Goal: Task Accomplishment & Management: Use online tool/utility

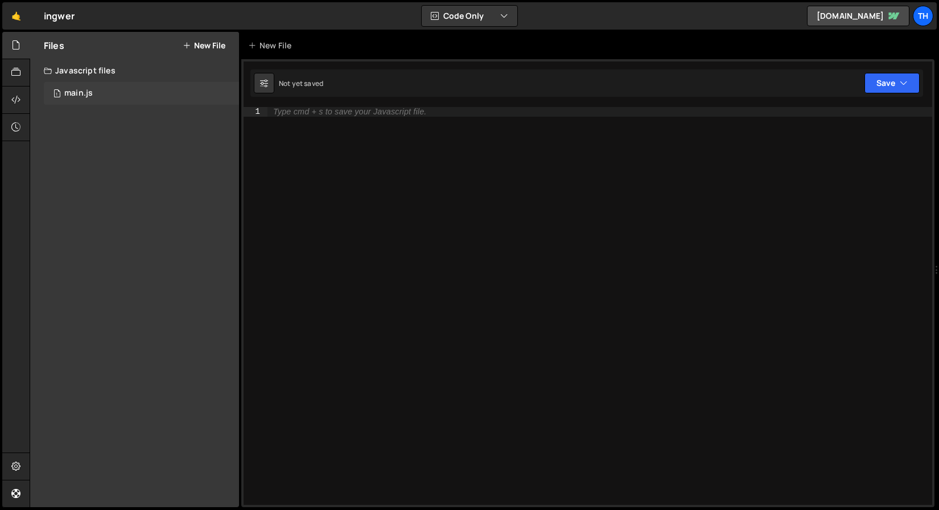
click at [77, 93] on div "main.js" at bounding box center [78, 93] width 28 height 10
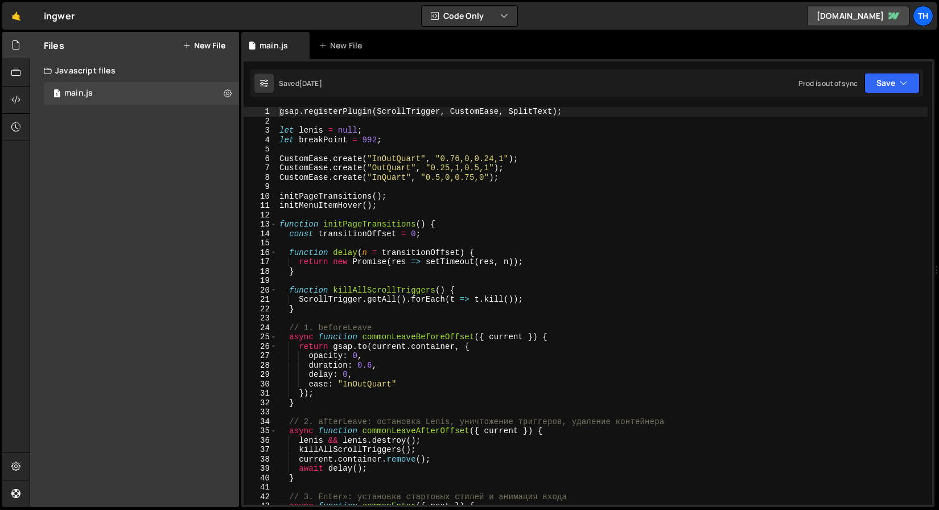
scroll to position [968, 0]
click at [274, 225] on span at bounding box center [273, 225] width 6 height 10
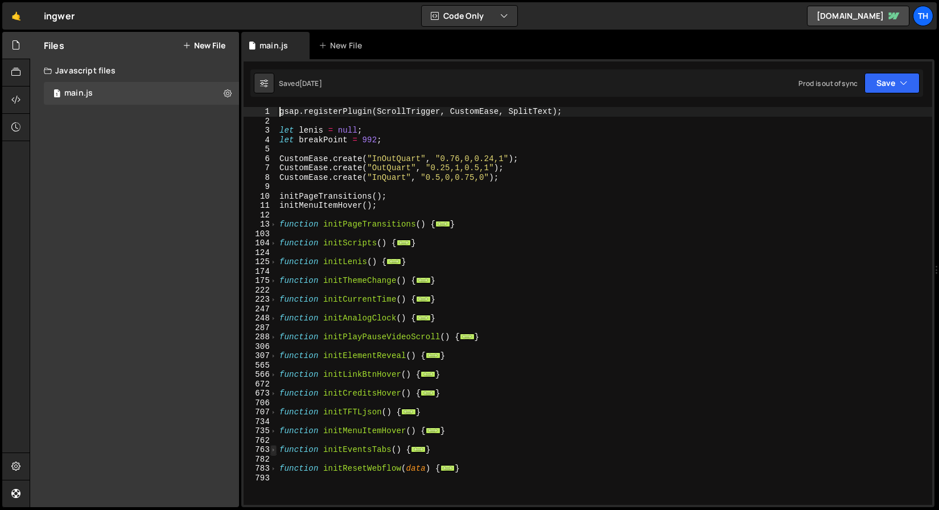
click at [272, 447] on span at bounding box center [273, 450] width 6 height 10
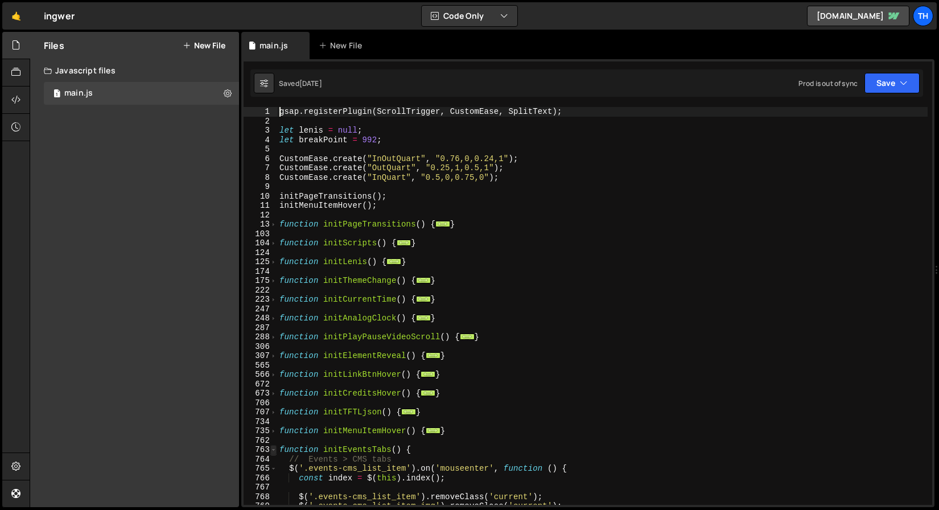
click at [272, 447] on span at bounding box center [273, 450] width 6 height 10
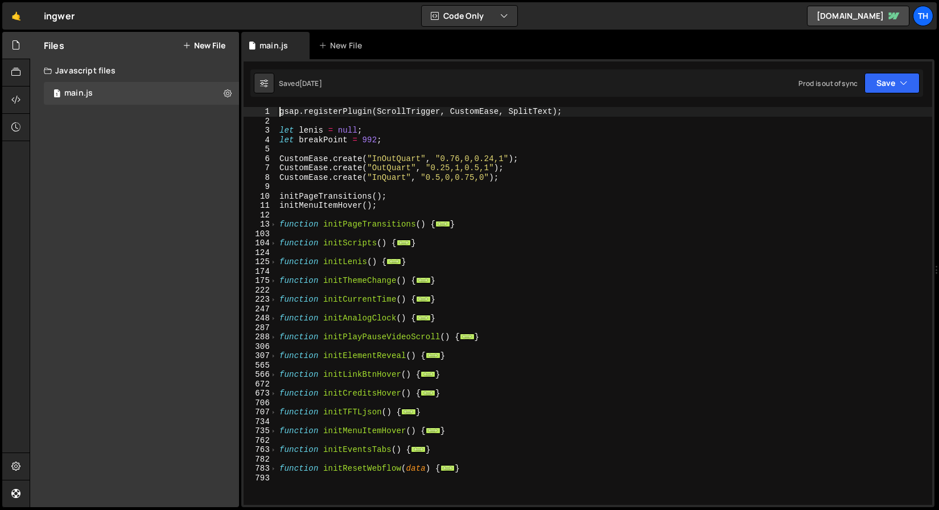
click at [269, 297] on div "223" at bounding box center [261, 300] width 34 height 10
type textarea "function initCurrentTime() { // Current time"
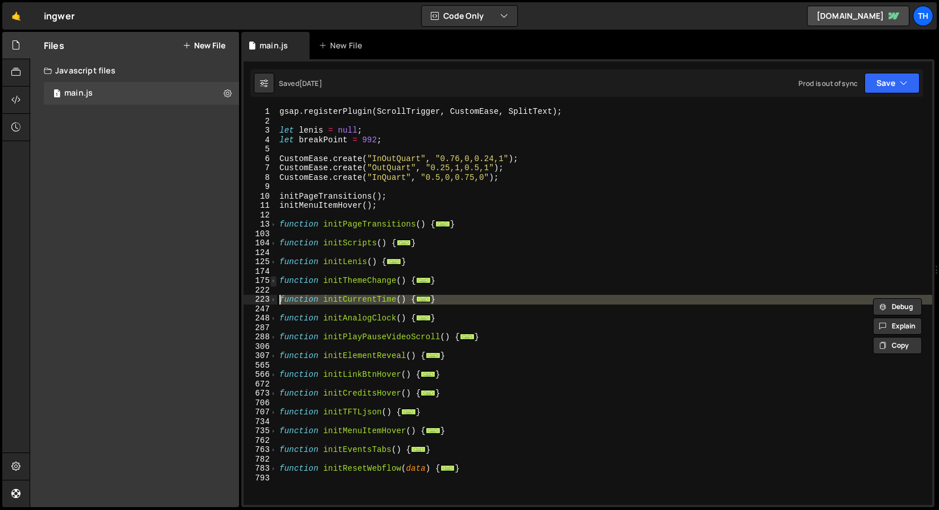
click at [274, 284] on span at bounding box center [273, 281] width 6 height 10
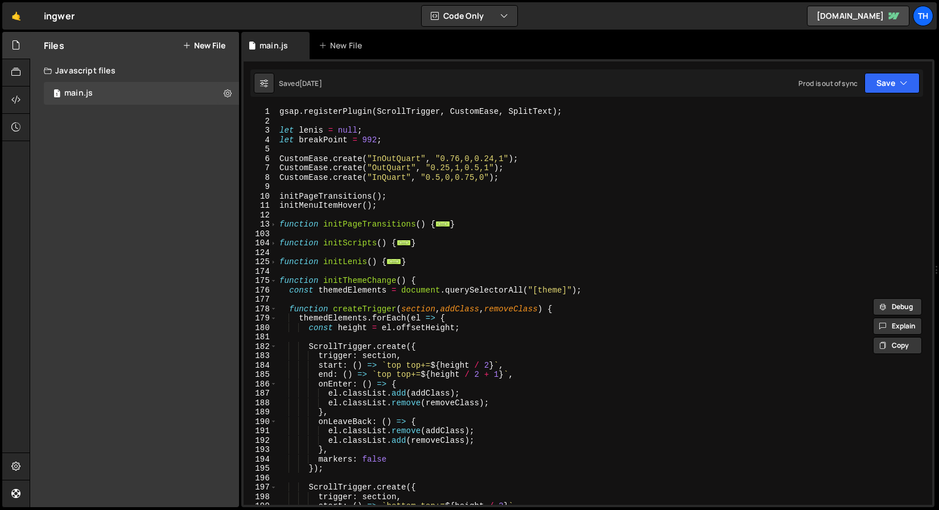
click at [288, 256] on div "gsap . registerPlugin ( ScrollTrigger , CustomEase , SplitText ) ; let [PERSON_…" at bounding box center [602, 315] width 651 height 417
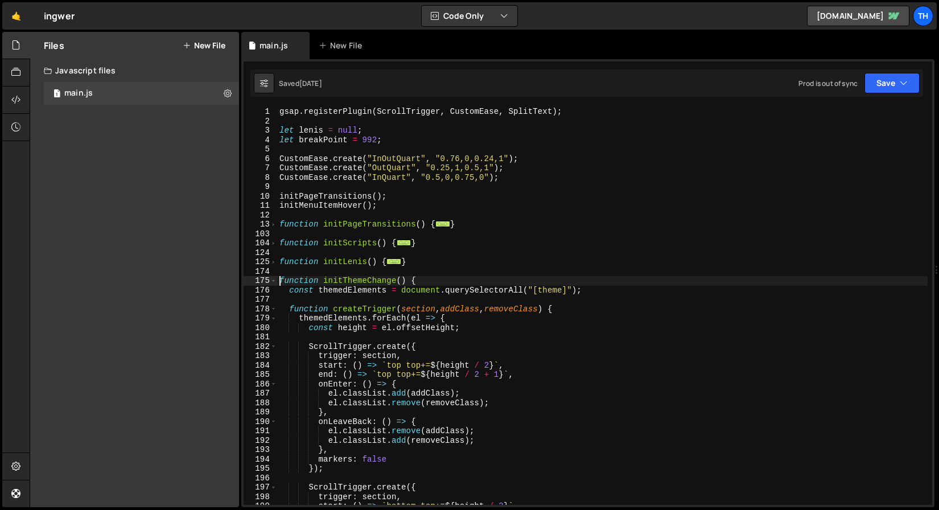
click at [277, 281] on div "gsap . registerPlugin ( ScrollTrigger , CustomEase , SplitText ) ; let [PERSON_…" at bounding box center [602, 315] width 651 height 417
click at [276, 281] on span at bounding box center [273, 281] width 6 height 10
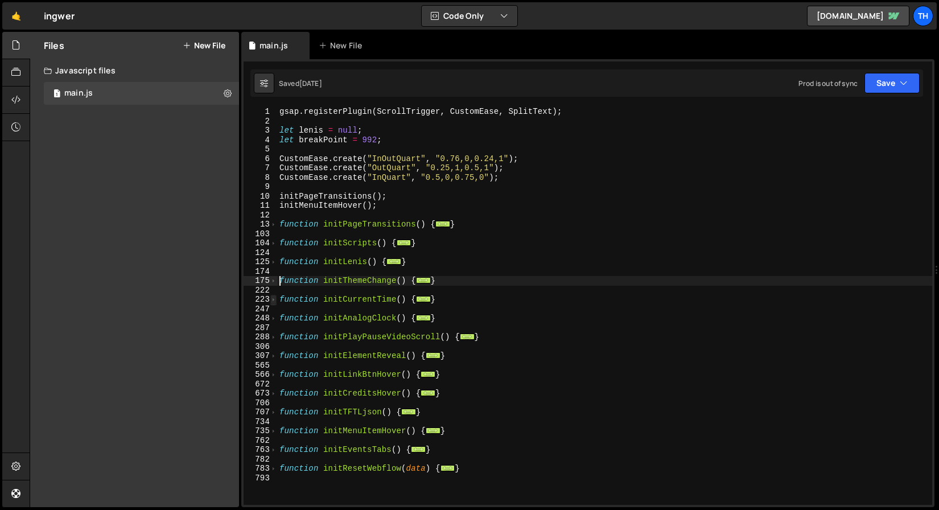
click at [273, 299] on span at bounding box center [273, 300] width 6 height 10
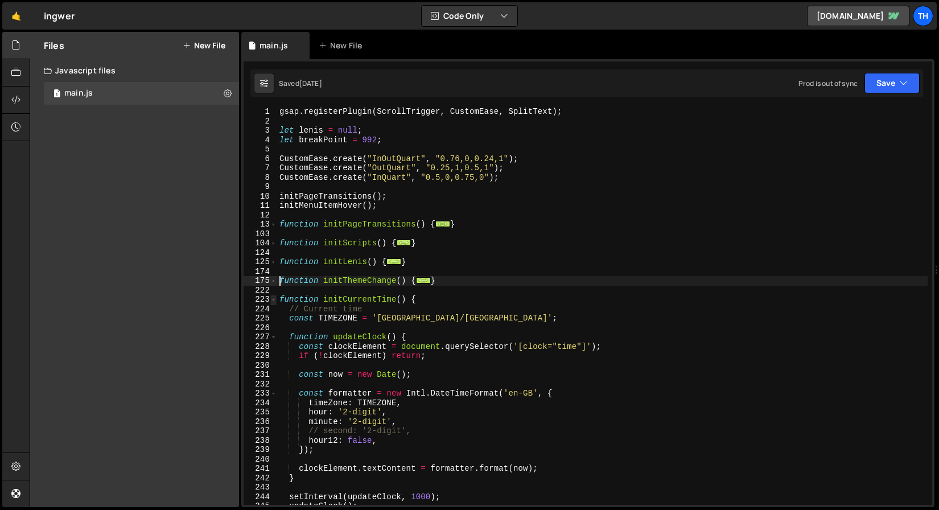
click at [272, 299] on span at bounding box center [273, 300] width 6 height 10
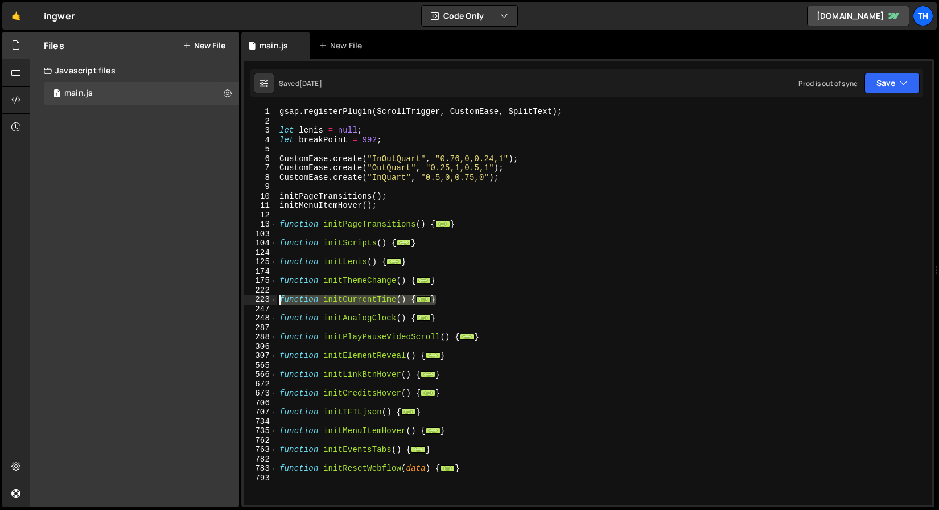
drag, startPoint x: 445, startPoint y: 300, endPoint x: 280, endPoint y: 295, distance: 165.7
click at [280, 295] on div "gsap . registerPlugin ( ScrollTrigger , CustomEase , SplitText ) ; let [PERSON_…" at bounding box center [604, 315] width 655 height 417
click at [430, 314] on div "gsap . registerPlugin ( ScrollTrigger , CustomEase , SplitText ) ; let [PERSON_…" at bounding box center [604, 315] width 655 height 417
type textarea "}"
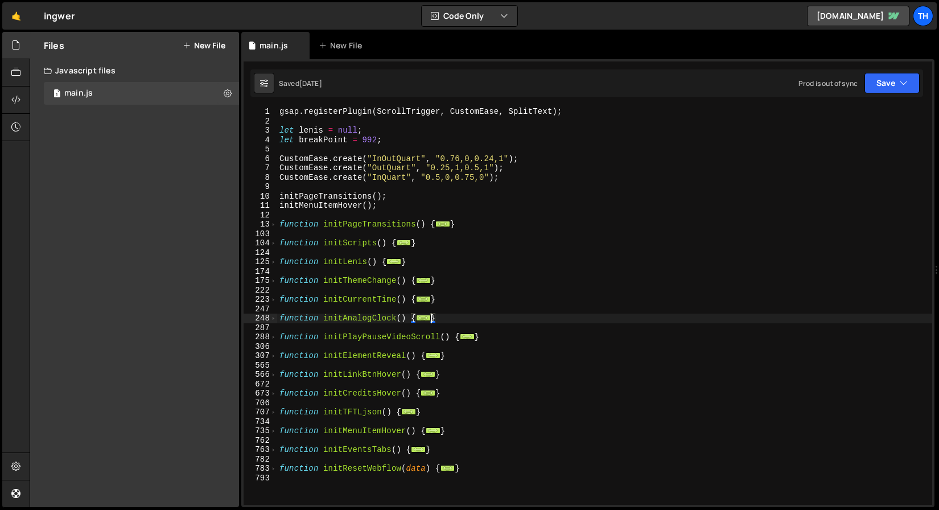
click at [466, 314] on div "gsap . registerPlugin ( ScrollTrigger , CustomEase , SplitText ) ; let [PERSON_…" at bounding box center [604, 315] width 655 height 417
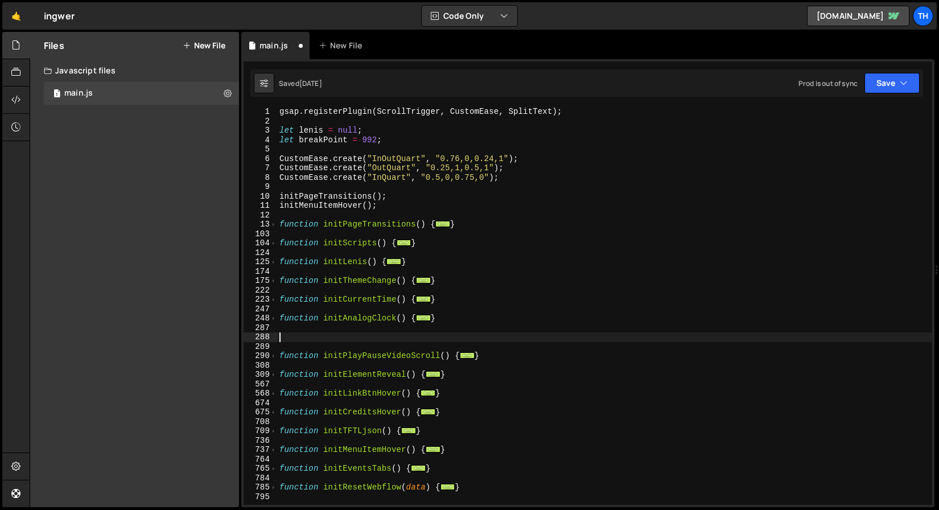
paste textarea "}"
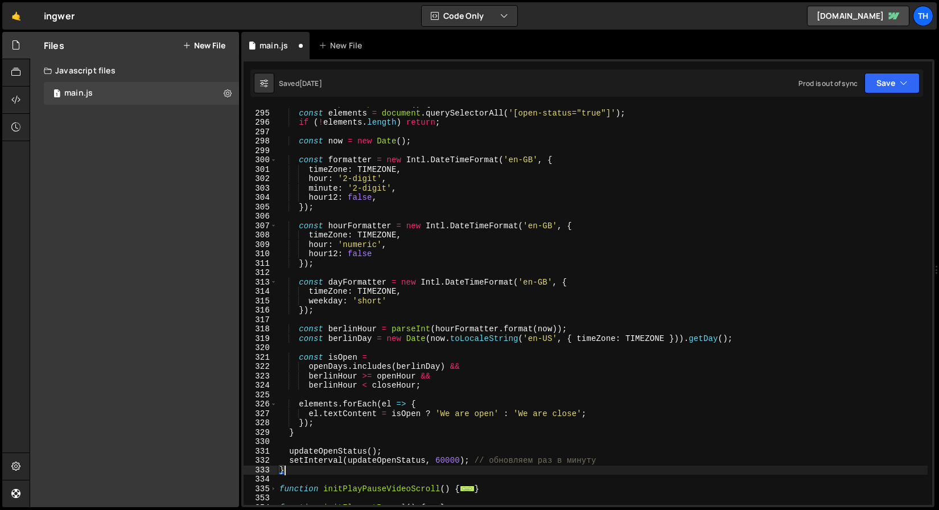
scroll to position [290, 0]
drag, startPoint x: 468, startPoint y: 462, endPoint x: 614, endPoint y: 462, distance: 146.3
click at [614, 462] on div "function updateOpenStatus ( ) { const elements = document . querySelectorAll ( …" at bounding box center [602, 307] width 651 height 417
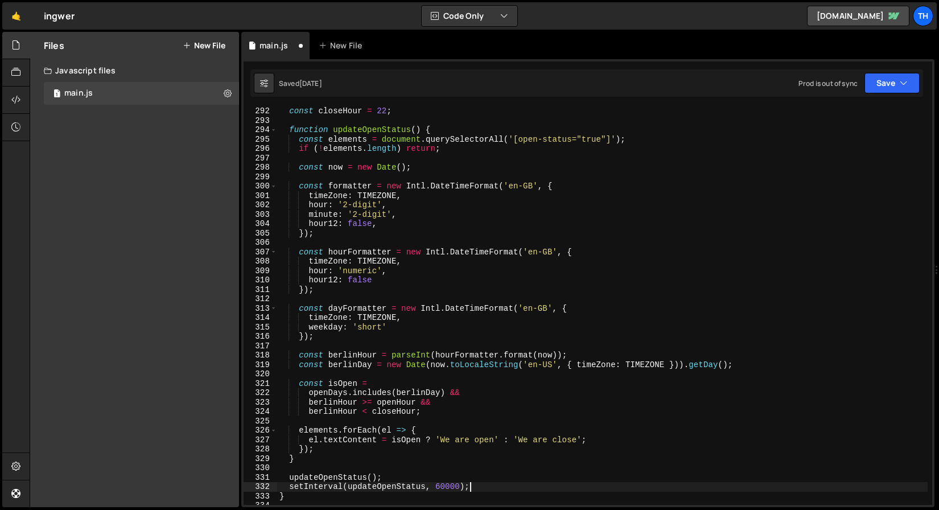
scroll to position [239, 0]
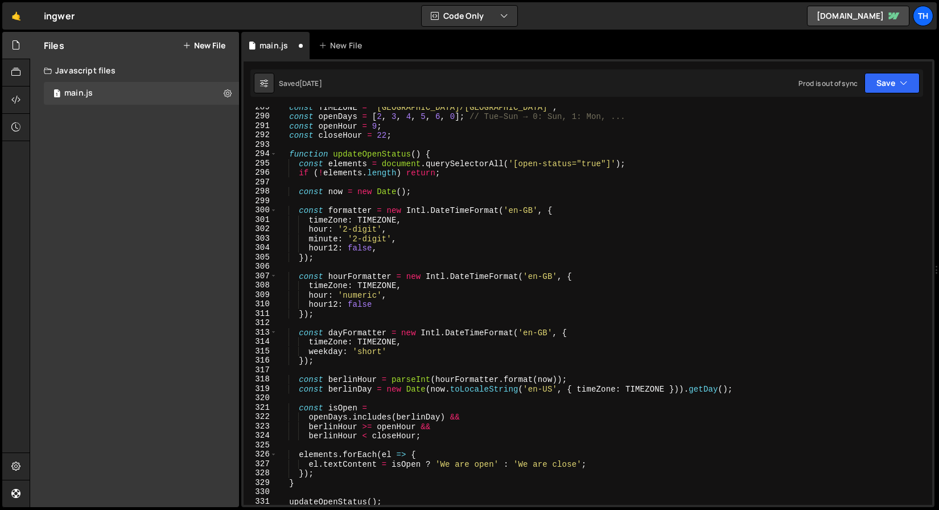
click at [268, 153] on div "294" at bounding box center [261, 154] width 34 height 10
click at [316, 132] on div "const TIMEZONE = 'Europe/[GEOGRAPHIC_DATA]' ; const openDays = [ 2 , 3 , 4 , 5 …" at bounding box center [602, 310] width 651 height 417
click at [274, 153] on span at bounding box center [273, 154] width 6 height 10
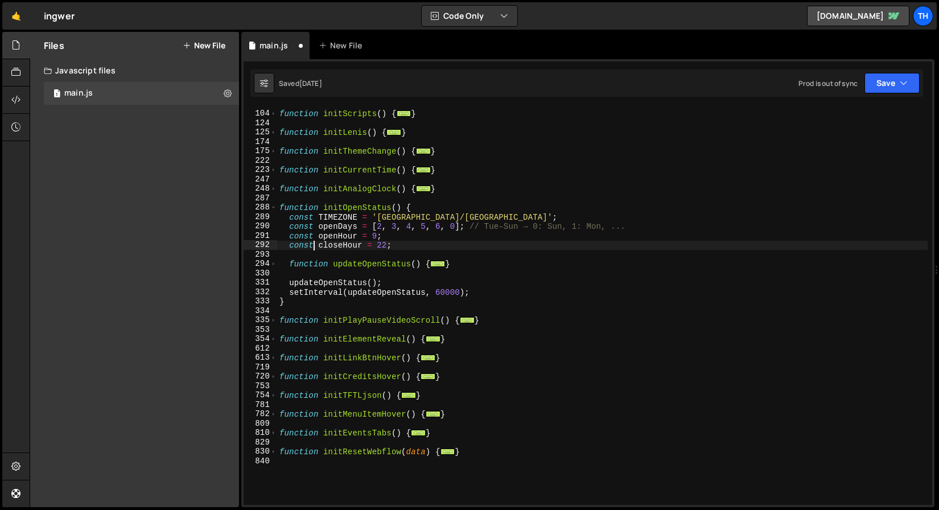
scroll to position [130, 0]
drag, startPoint x: 344, startPoint y: 190, endPoint x: 324, endPoint y: 187, distance: 20.2
click at [324, 187] on div "function initScripts ( ) { ... } function initLenis ( ) { ... } function initTh…" at bounding box center [602, 308] width 651 height 417
drag, startPoint x: 334, startPoint y: 265, endPoint x: 361, endPoint y: 262, distance: 27.5
click at [361, 262] on div "function initScripts ( ) { ... } function initLenis ( ) { ... } function initTh…" at bounding box center [602, 308] width 651 height 417
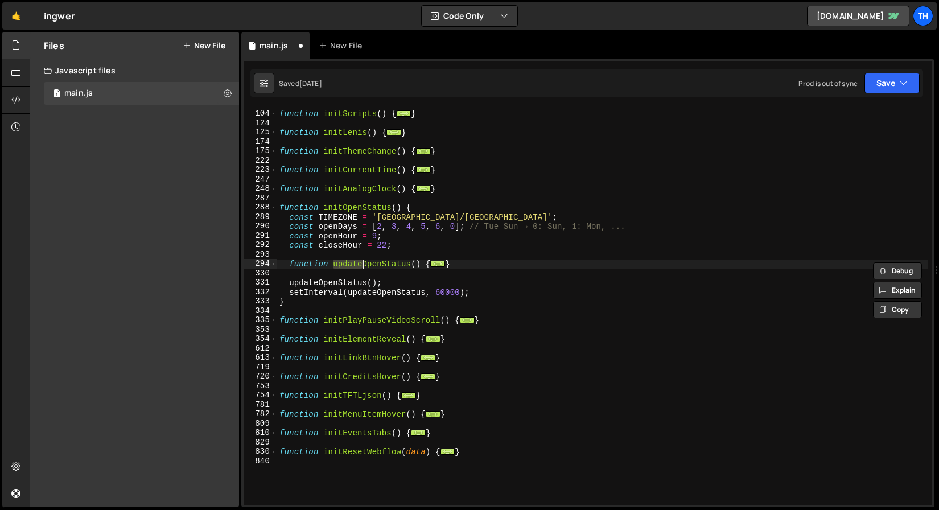
paste textarea "init"
click at [363, 261] on div "function initScripts ( ) { ... } function initLenis ( ) { ... } function initTh…" at bounding box center [602, 308] width 651 height 417
click at [280, 241] on div "function initScripts ( ) { ... } function initLenis ( ) { ... } function initTh…" at bounding box center [602, 308] width 651 height 417
click at [273, 266] on span at bounding box center [273, 264] width 6 height 10
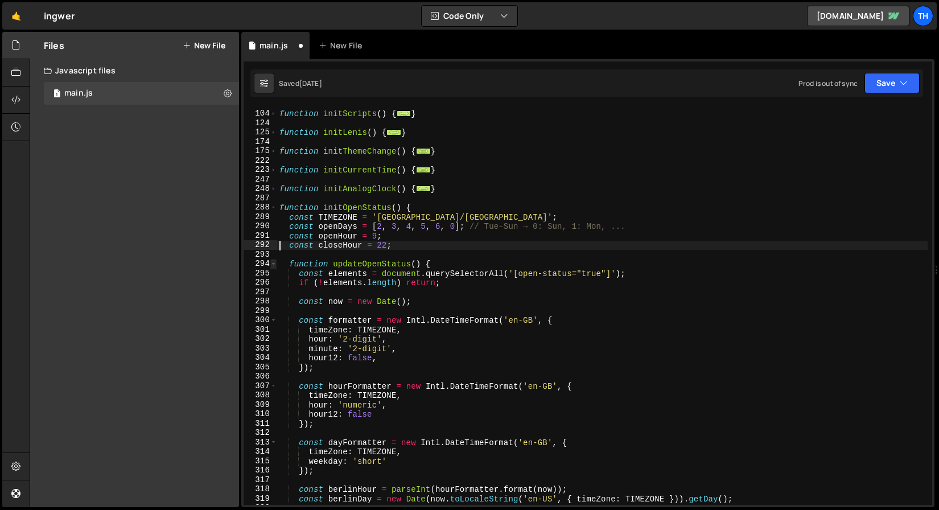
click at [273, 266] on span at bounding box center [273, 264] width 6 height 10
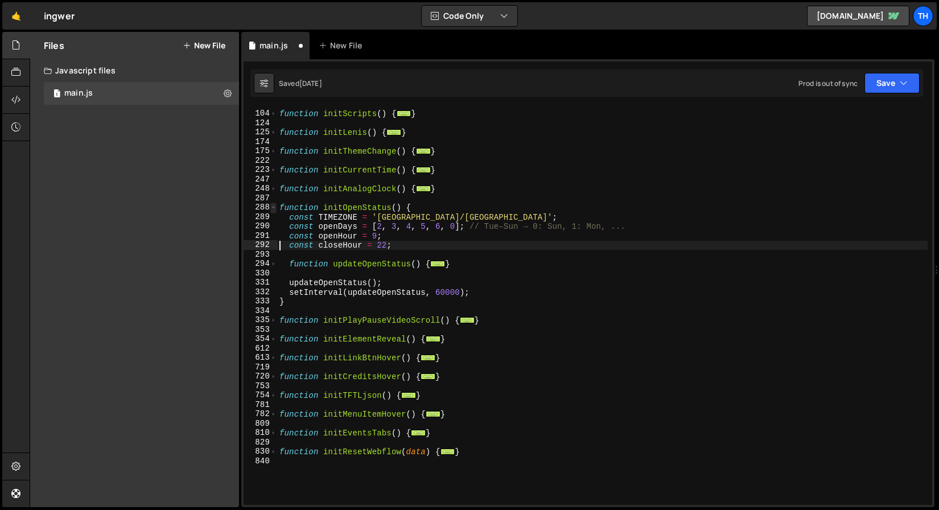
click at [272, 207] on span at bounding box center [273, 208] width 6 height 10
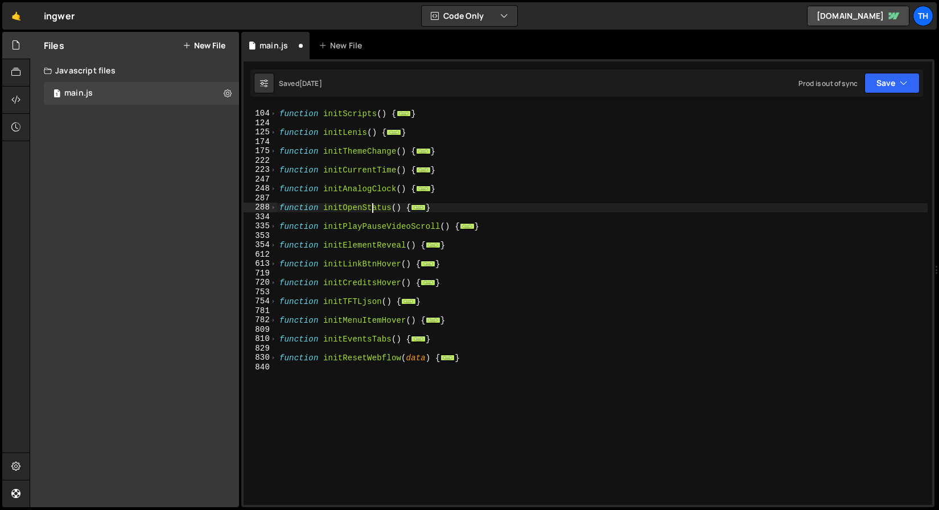
click at [372, 211] on div "function initScripts ( ) { ... } function initLenis ( ) { ... } function initTh…" at bounding box center [602, 308] width 651 height 417
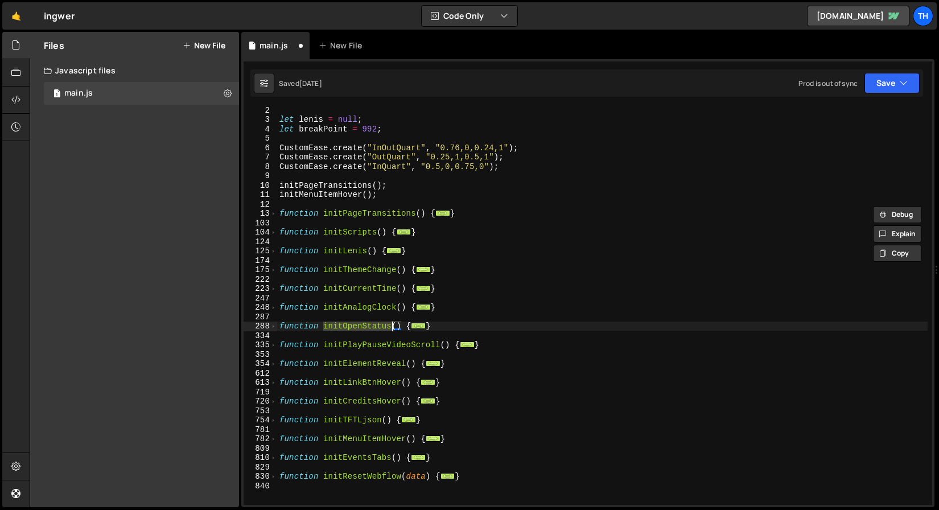
scroll to position [0, 0]
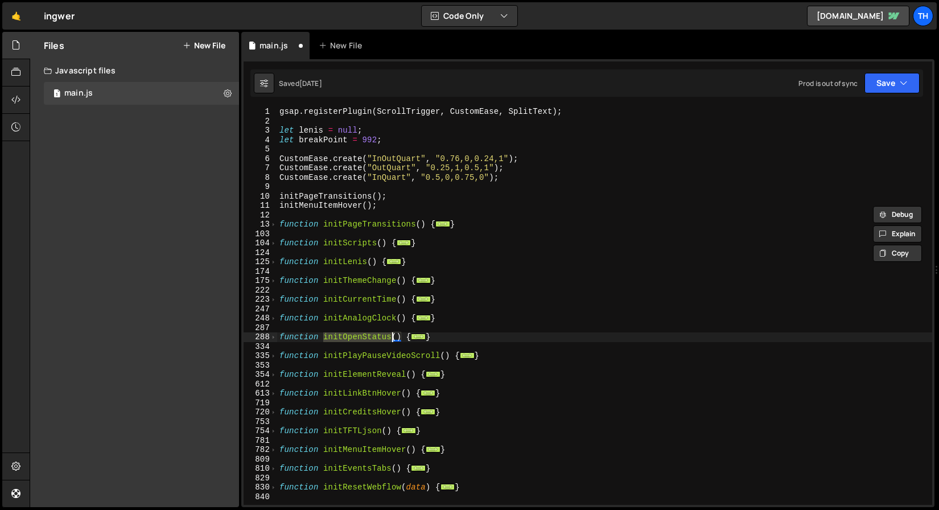
click at [276, 247] on div "104" at bounding box center [261, 244] width 34 height 10
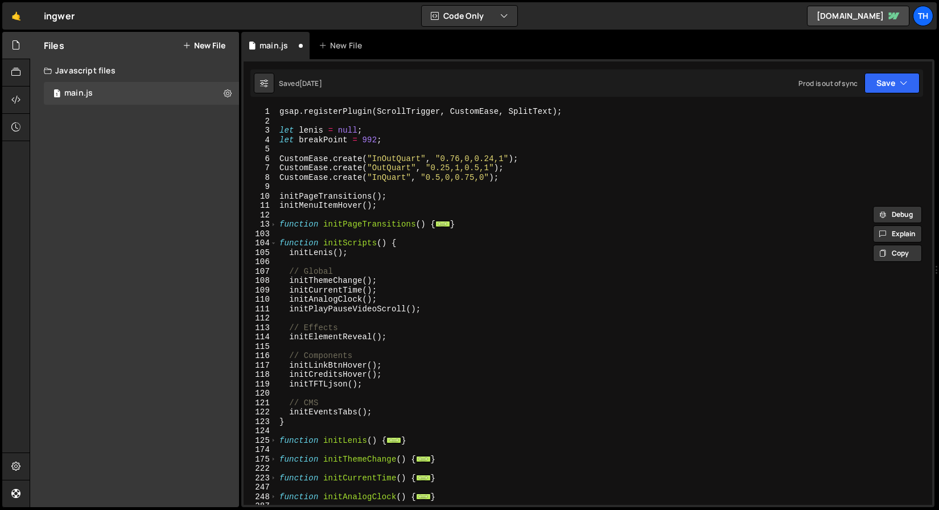
click at [405, 299] on div "gsap . registerPlugin ( ScrollTrigger , CustomEase , SplitText ) ; let [PERSON_…" at bounding box center [602, 315] width 651 height 417
type textarea "initAnalogClock();"
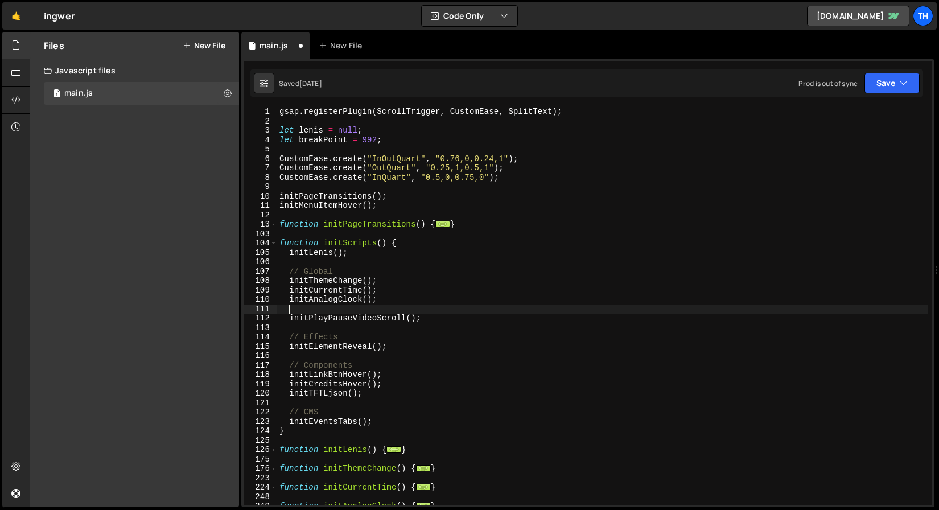
paste textarea "initOpenStatus"
drag, startPoint x: 363, startPoint y: 296, endPoint x: 383, endPoint y: 298, distance: 20.1
click at [383, 298] on div "gsap . registerPlugin ( ScrollTrigger , CustomEase , SplitText ) ; let [PERSON_…" at bounding box center [602, 315] width 651 height 417
click at [378, 305] on div "gsap . registerPlugin ( ScrollTrigger , CustomEase , SplitText ) ; let [PERSON_…" at bounding box center [602, 315] width 651 height 417
paste textarea "();"
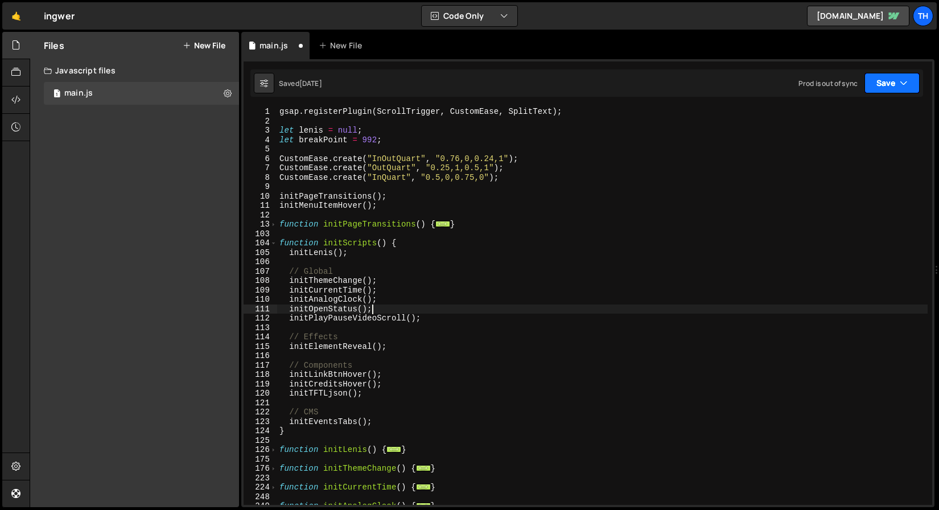
type textarea "initOpenStatus();"
click at [895, 80] on button "Save" at bounding box center [892, 83] width 55 height 20
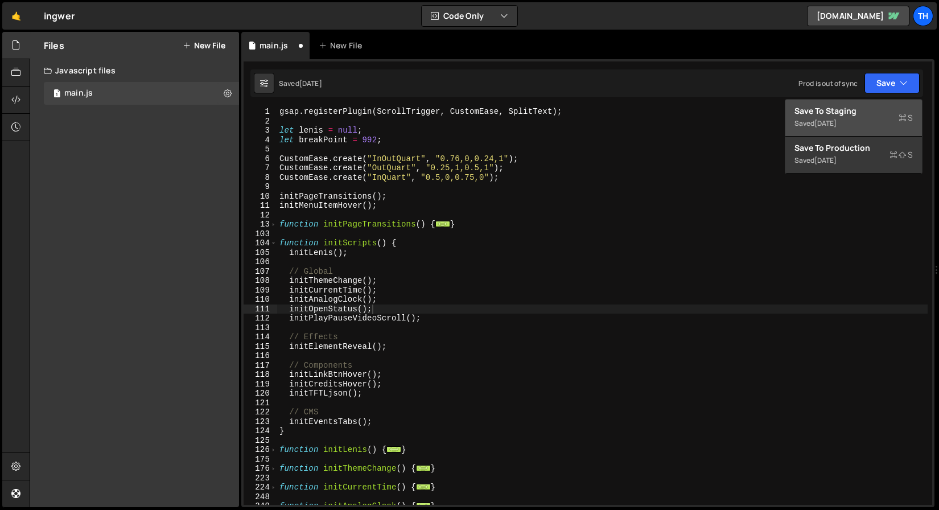
click at [858, 104] on button "Save to Staging S Saved [DATE]" at bounding box center [854, 118] width 137 height 37
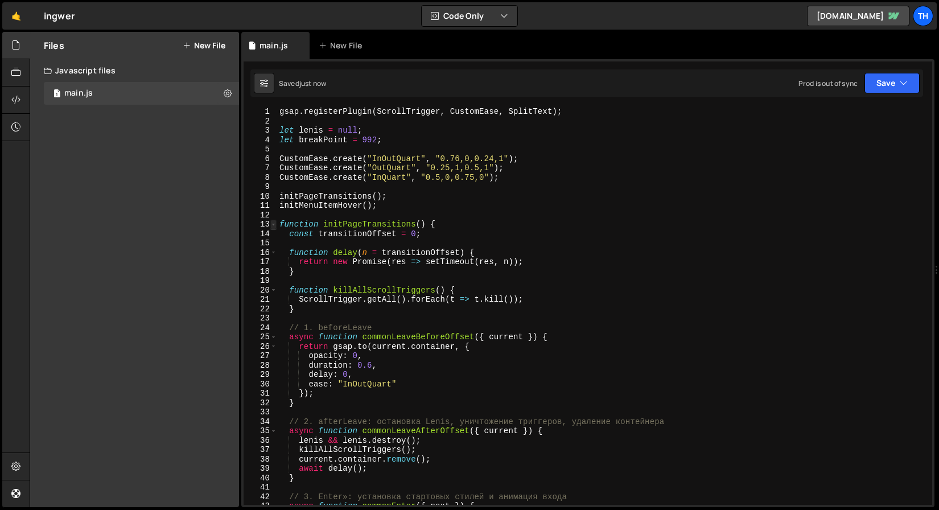
click at [272, 223] on span at bounding box center [273, 225] width 6 height 10
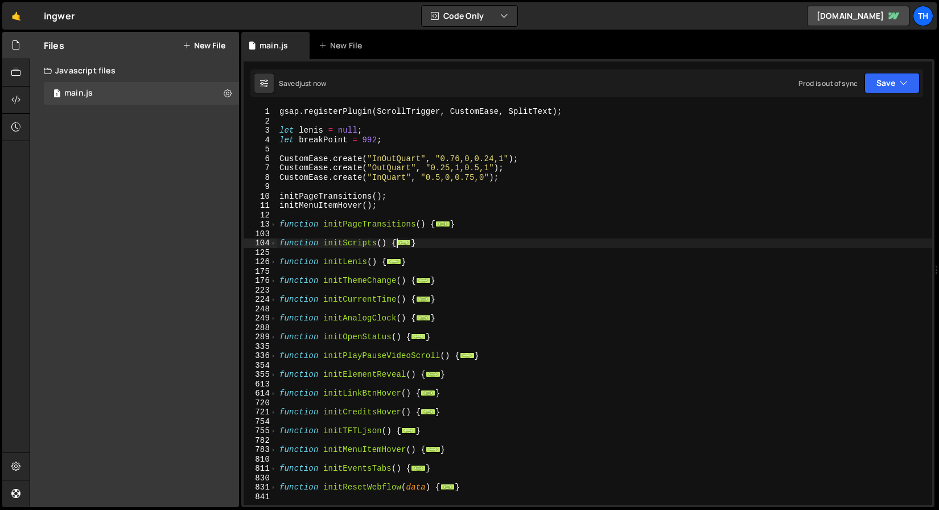
click at [278, 345] on div "gsap . registerPlugin ( ScrollTrigger , CustomEase , SplitText ) ; let [PERSON_…" at bounding box center [604, 315] width 655 height 417
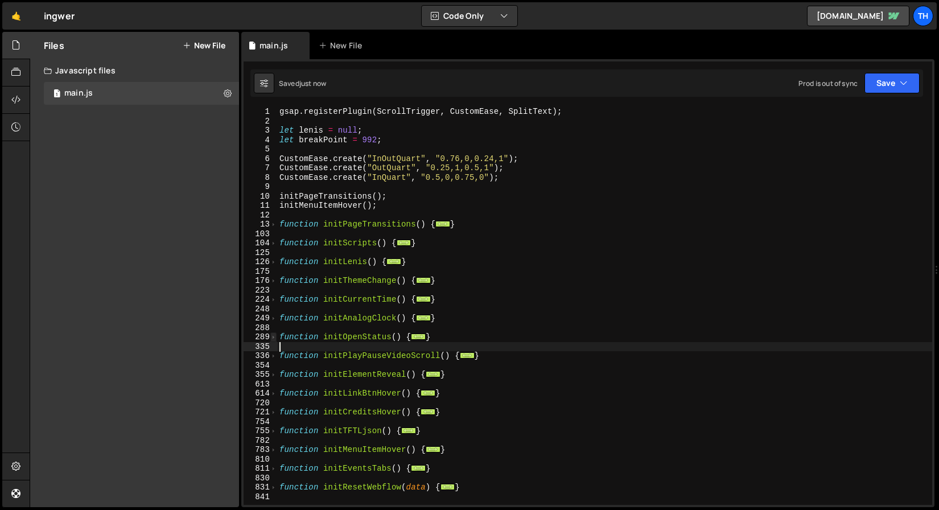
click at [273, 339] on span at bounding box center [273, 337] width 6 height 10
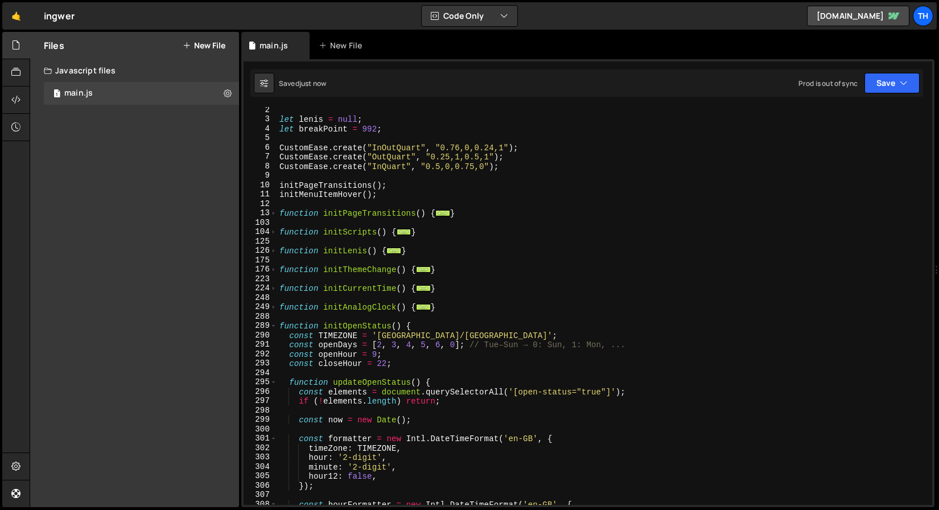
scroll to position [116, 0]
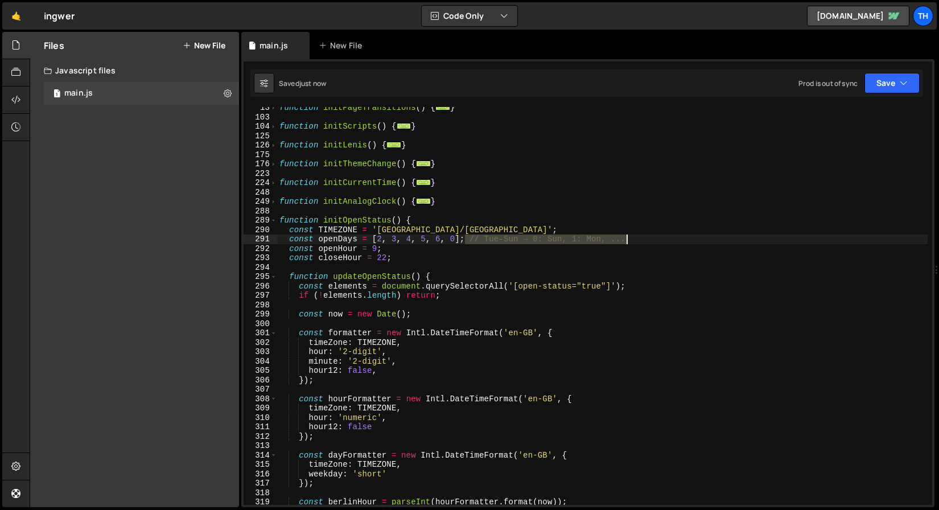
drag, startPoint x: 465, startPoint y: 236, endPoint x: 641, endPoint y: 236, distance: 175.9
click at [641, 236] on div "function initPageTransitions ( ) { ... } function initScripts ( ) { ... } funct…" at bounding box center [602, 311] width 651 height 417
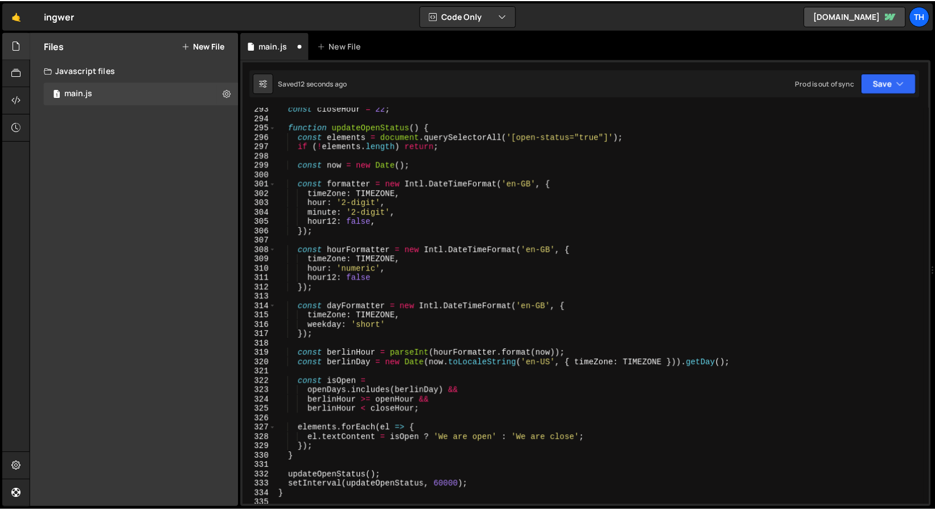
scroll to position [261, 0]
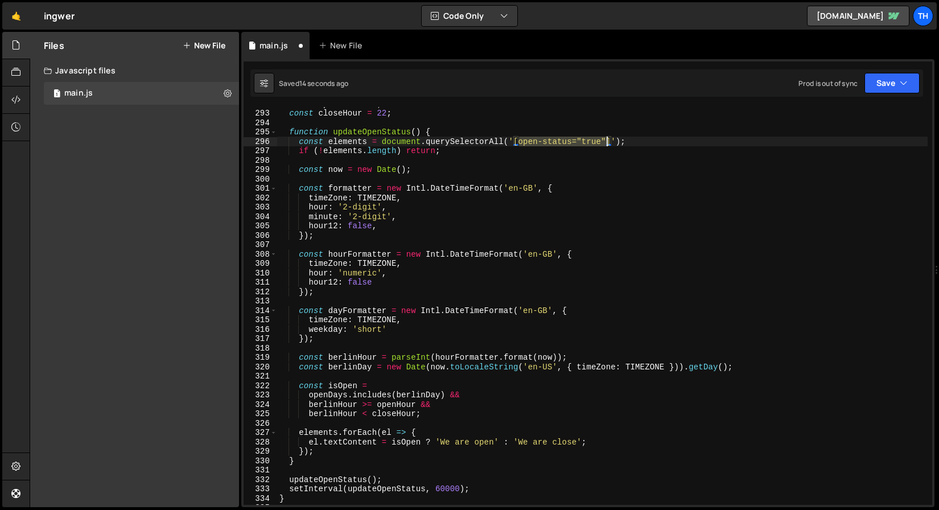
drag, startPoint x: 519, startPoint y: 143, endPoint x: 606, endPoint y: 142, distance: 87.1
click at [606, 142] on div "const openHour = 9 ; const closeHour = 22 ; function updateOpenStatus ( ) { con…" at bounding box center [602, 307] width 651 height 417
type textarea "const elements = document.querySelectorAll('[open-status="true"]');"
click at [899, 89] on button "Save" at bounding box center [892, 83] width 55 height 20
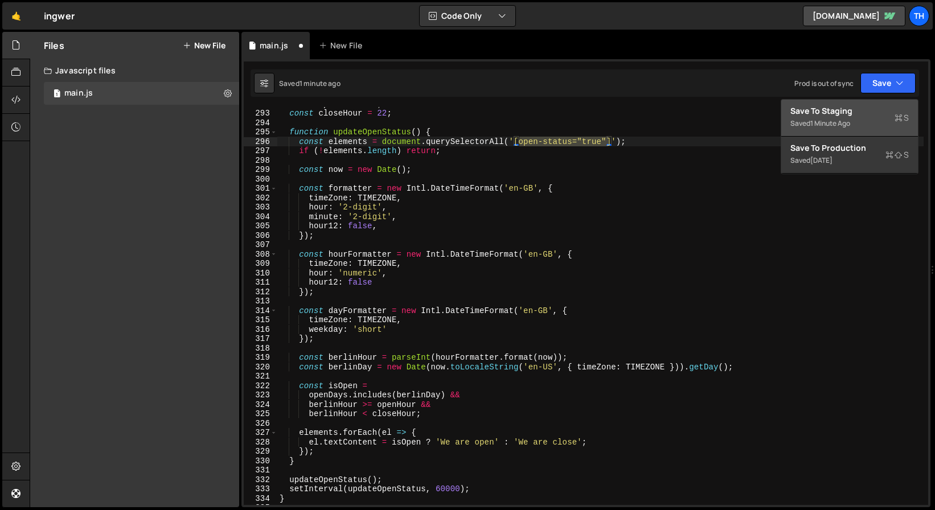
click at [877, 120] on div "Saved 1 minute ago" at bounding box center [849, 124] width 118 height 14
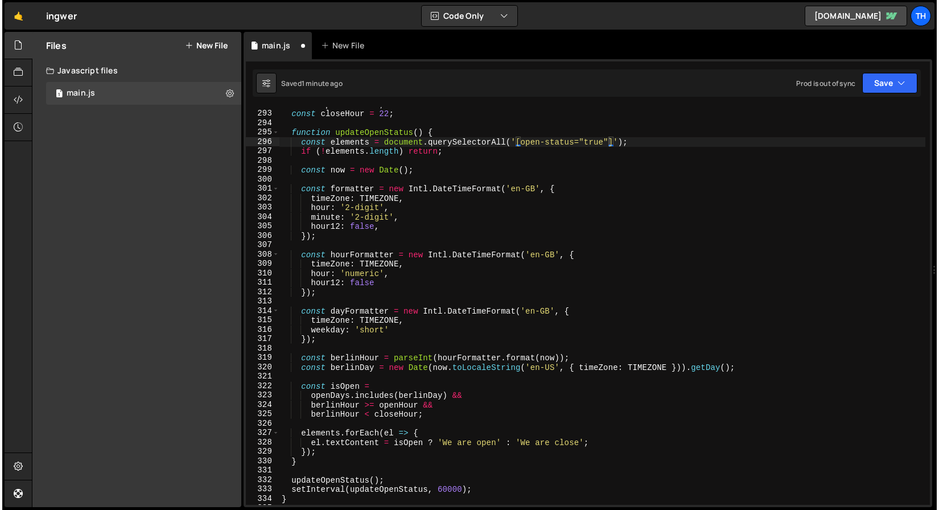
scroll to position [2741, 0]
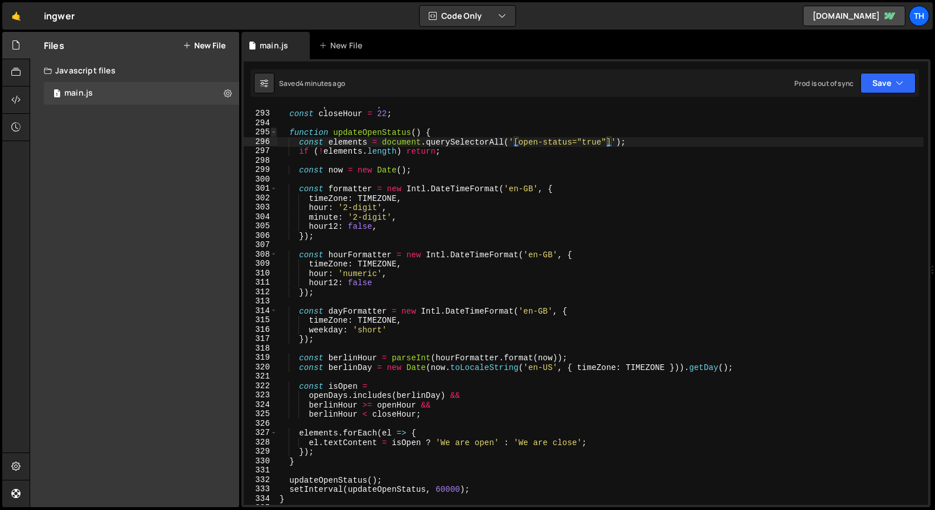
click at [274, 133] on span at bounding box center [273, 133] width 6 height 10
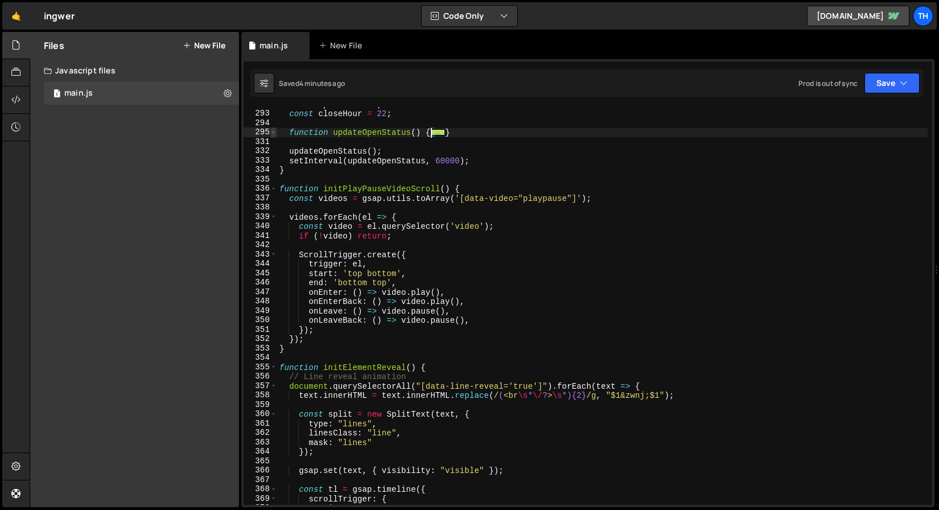
click at [275, 129] on span at bounding box center [273, 133] width 6 height 10
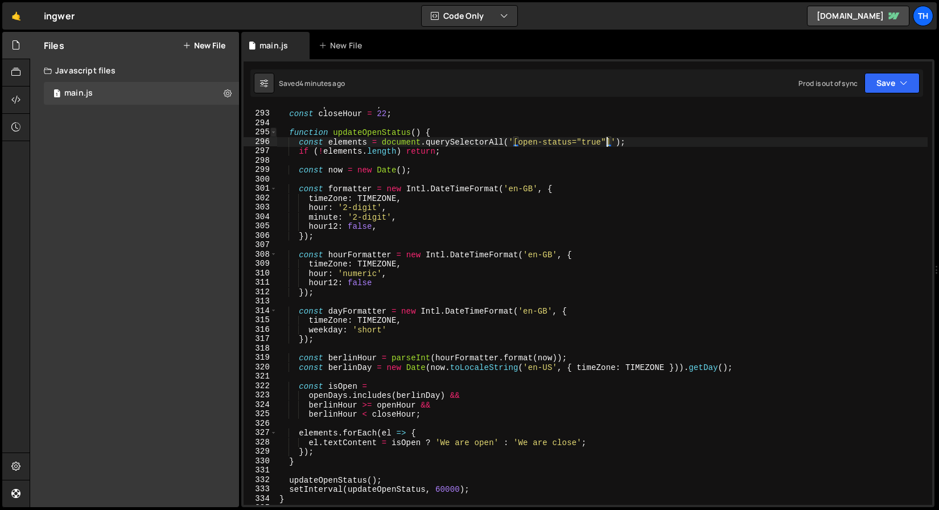
click at [273, 135] on span at bounding box center [273, 133] width 6 height 10
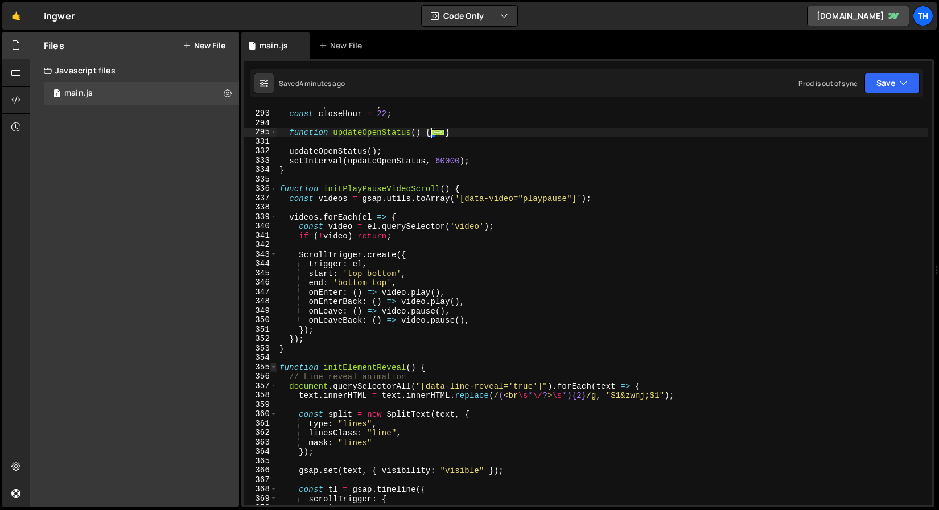
click at [273, 365] on span at bounding box center [273, 368] width 6 height 10
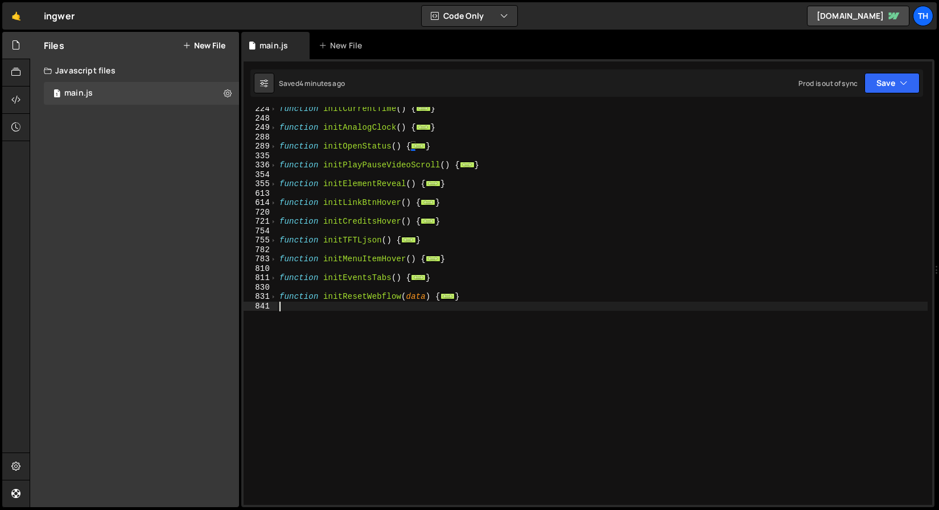
click at [296, 305] on div "function initCurrentTime ( ) { ... } function initAnalogClock ( ) { ... } funct…" at bounding box center [602, 312] width 651 height 417
click at [274, 258] on span at bounding box center [273, 259] width 6 height 10
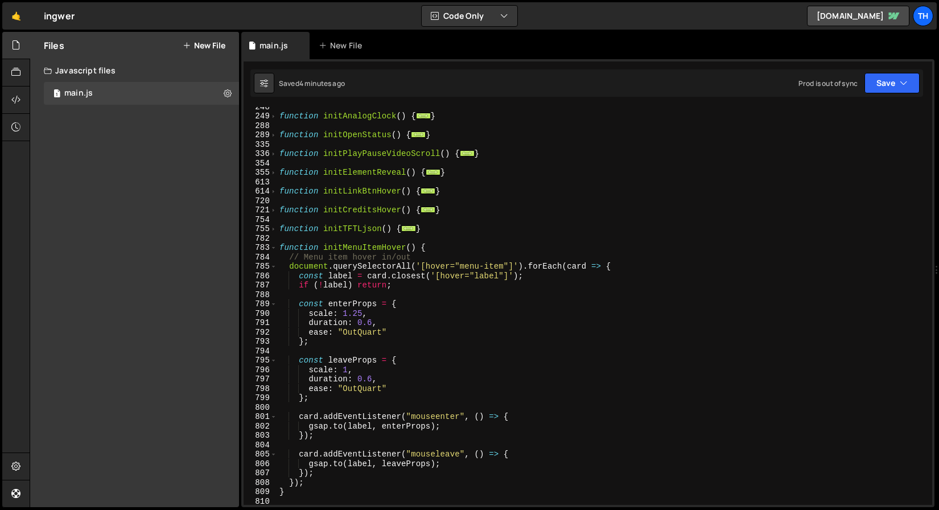
scroll to position [228, 0]
